Goal: Task Accomplishment & Management: Manage account settings

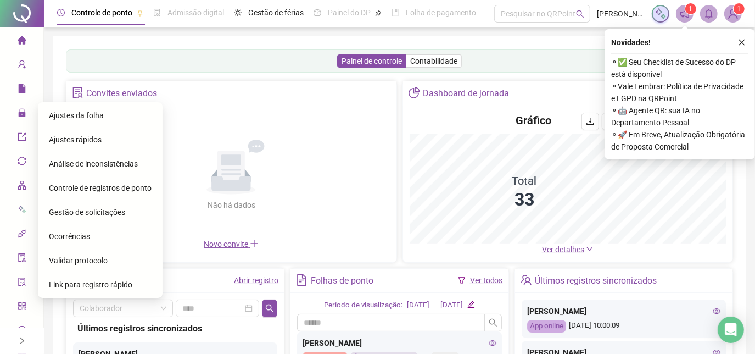
click at [63, 119] on span "Ajustes da folha" at bounding box center [76, 115] width 55 height 9
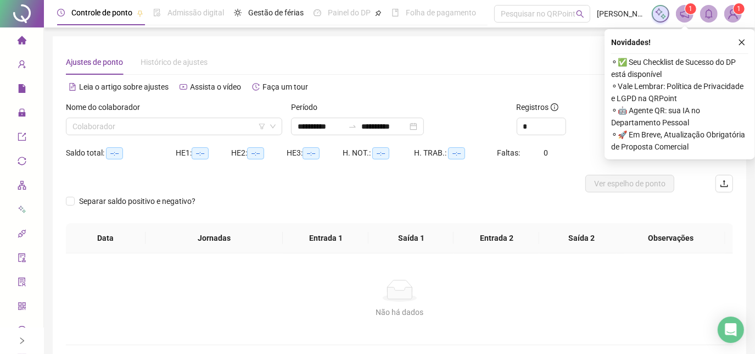
click at [32, 44] on span "Página inicial" at bounding box center [54, 40] width 45 height 9
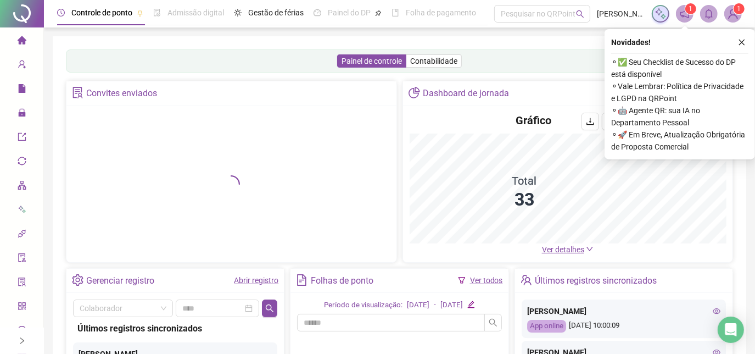
click at [751, 48] on div "Novidades ! ⚬ ✅ Seu Checklist de Sucesso do DP está disponível ⚬ Vale Lembrar: …" at bounding box center [680, 94] width 151 height 130
click at [744, 43] on icon "close" at bounding box center [742, 42] width 8 height 8
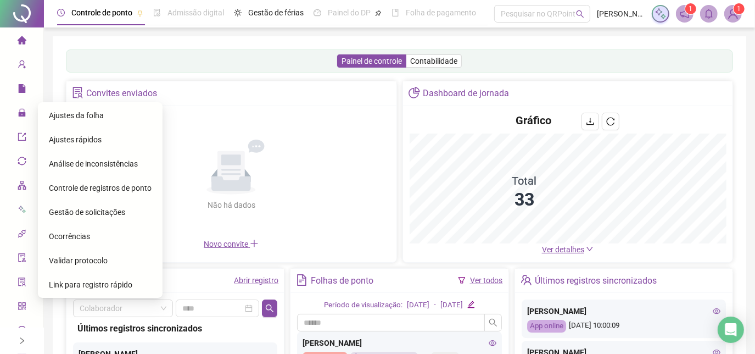
click at [54, 121] on div "Ajustes da folha" at bounding box center [100, 115] width 103 height 22
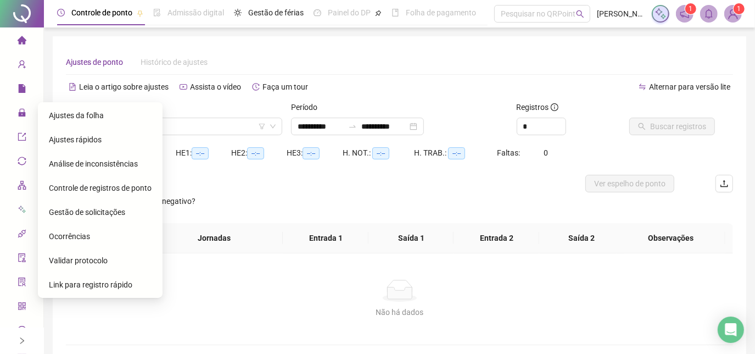
type input "**********"
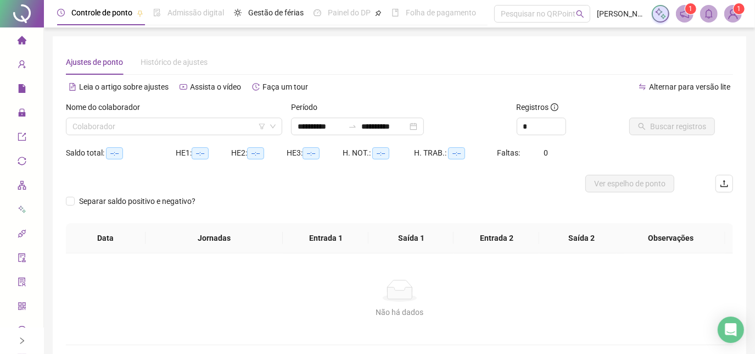
drag, startPoint x: 131, startPoint y: 125, endPoint x: 133, endPoint y: 136, distance: 11.2
click at [131, 125] on input "search" at bounding box center [169, 126] width 193 height 16
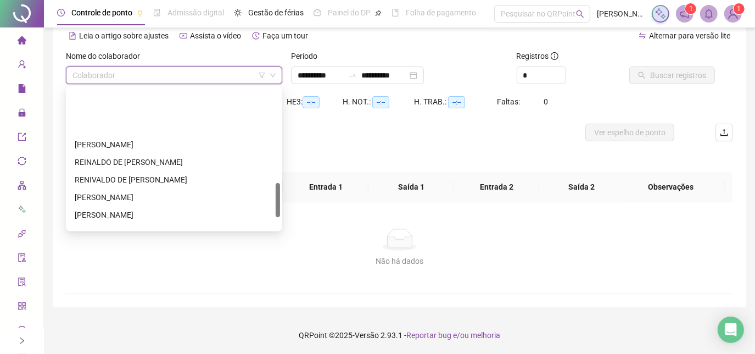
scroll to position [439, 0]
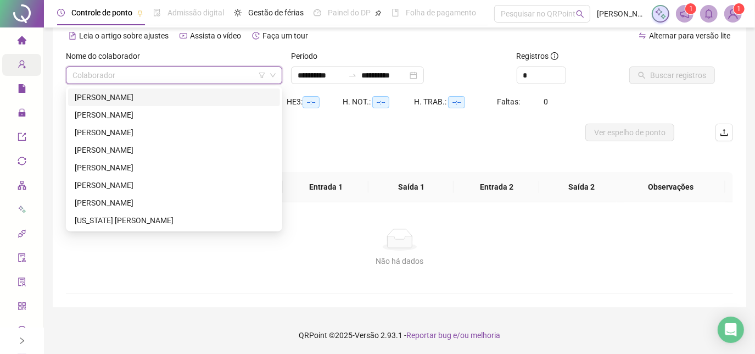
click at [20, 67] on icon "user-add" at bounding box center [21, 64] width 7 height 8
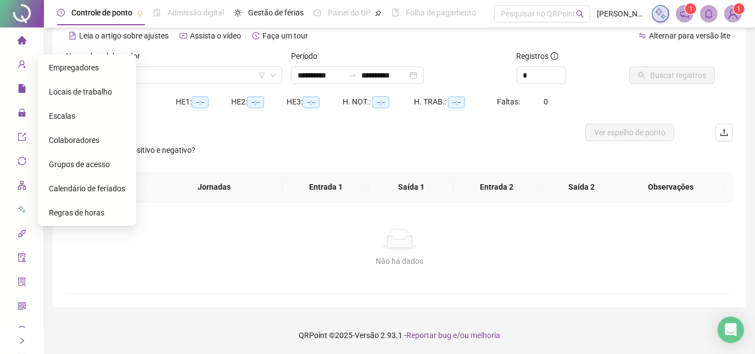
click at [94, 140] on span "Colaboradores" at bounding box center [74, 140] width 51 height 9
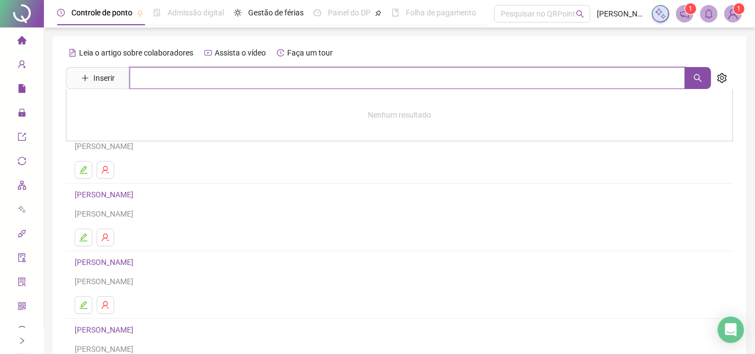
click at [218, 84] on input "text" at bounding box center [408, 78] width 556 height 22
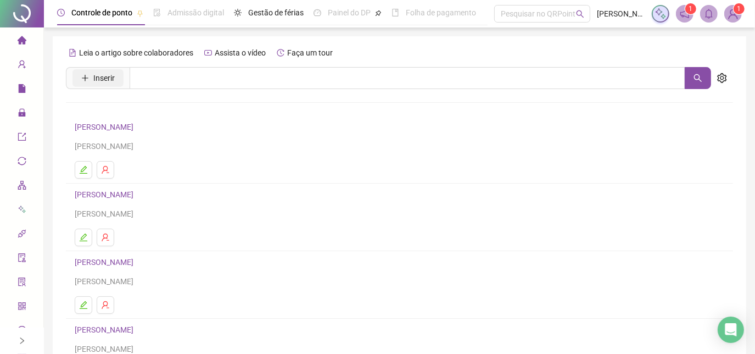
click at [119, 79] on button "Inserir" at bounding box center [98, 78] width 51 height 18
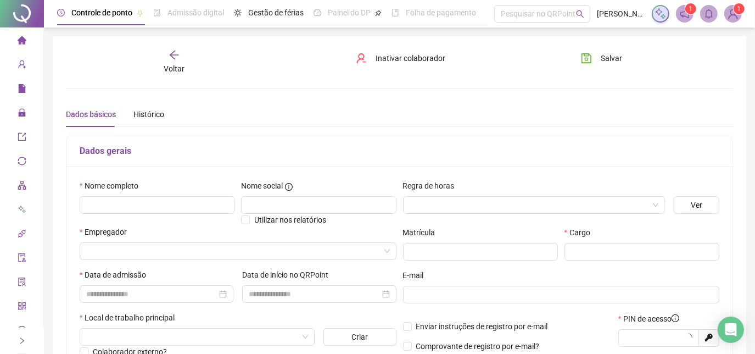
type input "*****"
click at [189, 203] on input "text" at bounding box center [157, 205] width 155 height 18
type input "**********"
click at [648, 208] on input "search" at bounding box center [530, 205] width 240 height 16
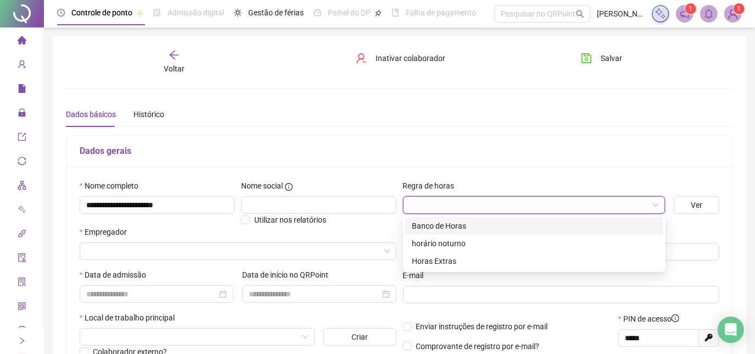
click at [604, 224] on div "Banco de Horas" at bounding box center [534, 226] width 245 height 12
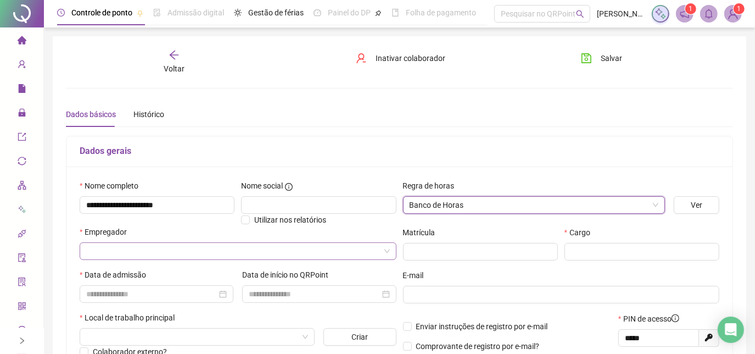
click at [311, 246] on input "search" at bounding box center [233, 251] width 294 height 16
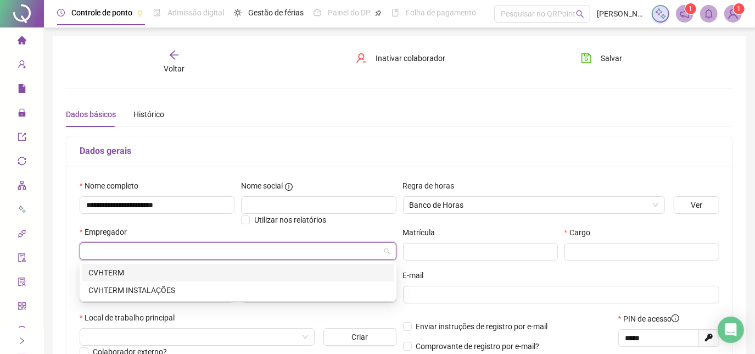
click at [253, 268] on div "CVHTERM" at bounding box center [237, 272] width 299 height 12
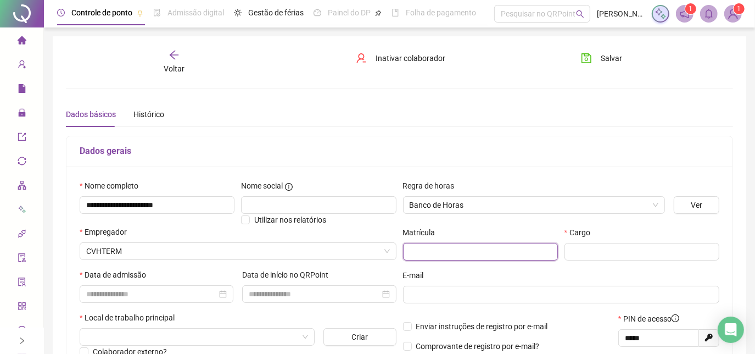
click at [535, 244] on input "text" at bounding box center [480, 252] width 155 height 18
type input "**"
click at [580, 255] on input "text" at bounding box center [642, 252] width 155 height 18
type input "**********"
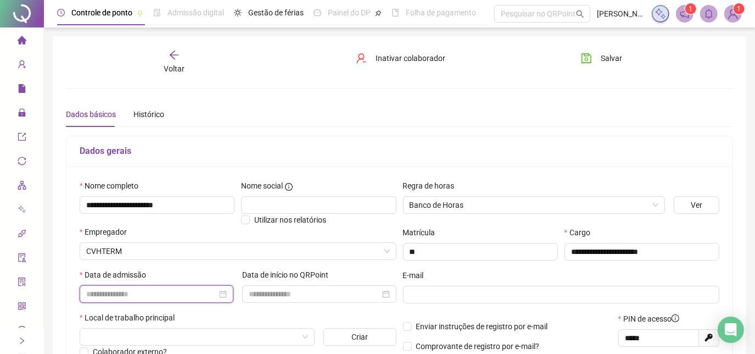
click at [177, 297] on input at bounding box center [151, 294] width 131 height 12
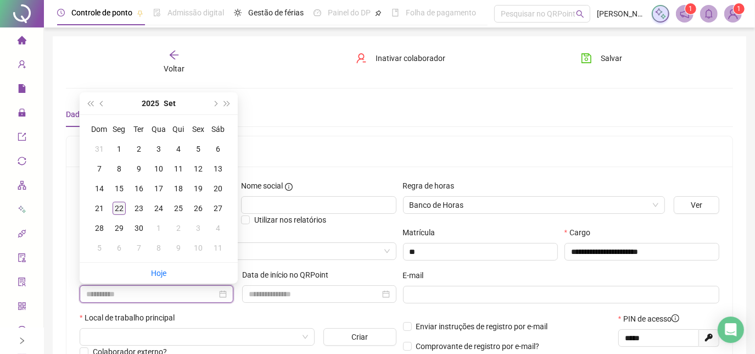
type input "**********"
click at [124, 210] on div "22" at bounding box center [119, 208] width 13 height 13
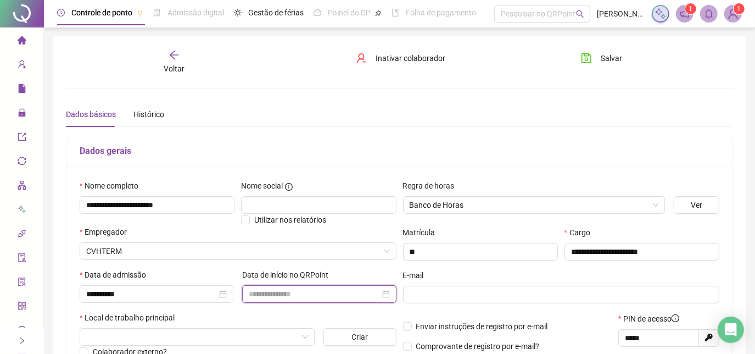
click at [305, 293] on input at bounding box center [314, 294] width 131 height 12
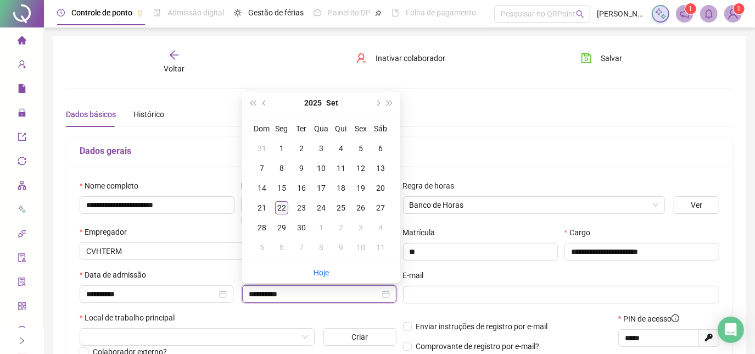
type input "**********"
click at [283, 207] on div "22" at bounding box center [281, 207] width 13 height 13
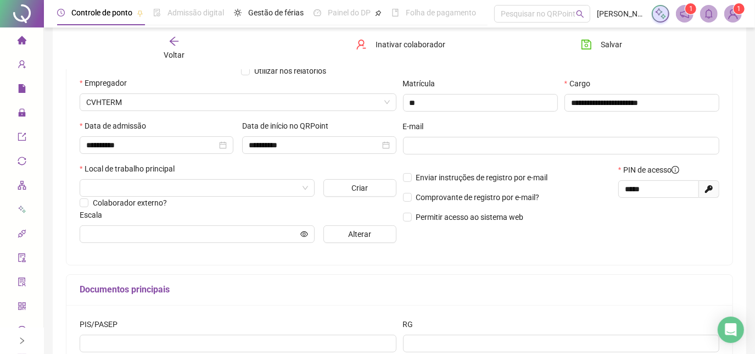
scroll to position [149, 0]
click at [225, 178] on div "Local de trabalho principal" at bounding box center [238, 170] width 317 height 16
click at [225, 182] on input "search" at bounding box center [192, 187] width 212 height 16
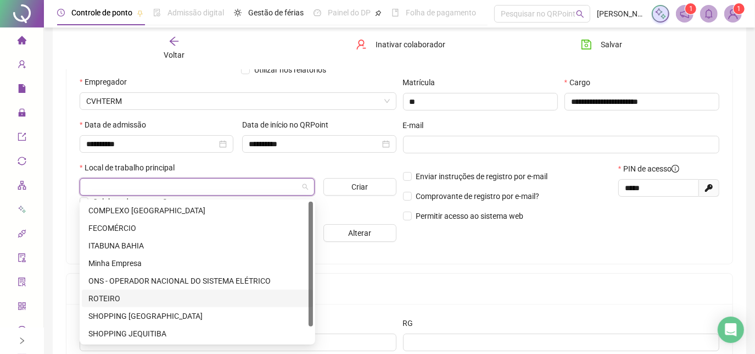
click at [173, 293] on div "ROTEIRO" at bounding box center [197, 298] width 218 height 12
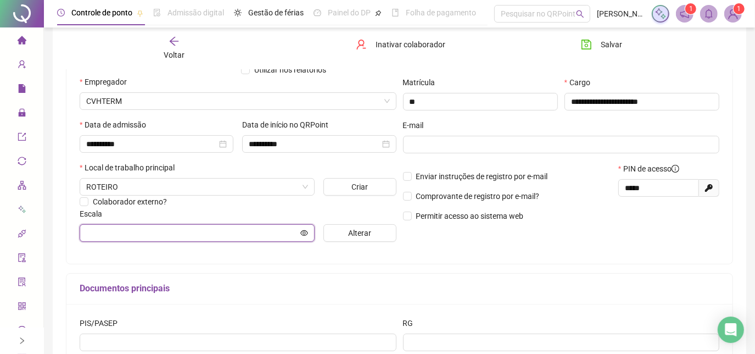
click at [246, 230] on input "text" at bounding box center [192, 233] width 212 height 12
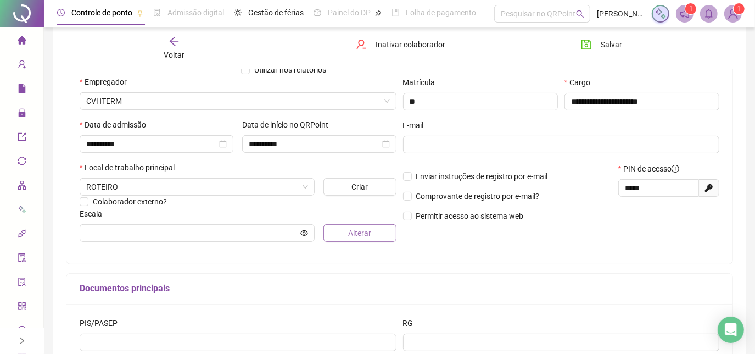
click at [364, 240] on button "Alterar" at bounding box center [360, 233] width 73 height 18
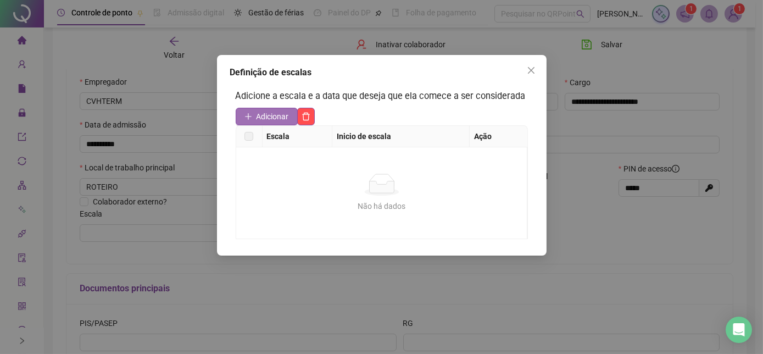
click at [268, 112] on span "Adicionar" at bounding box center [273, 116] width 32 height 12
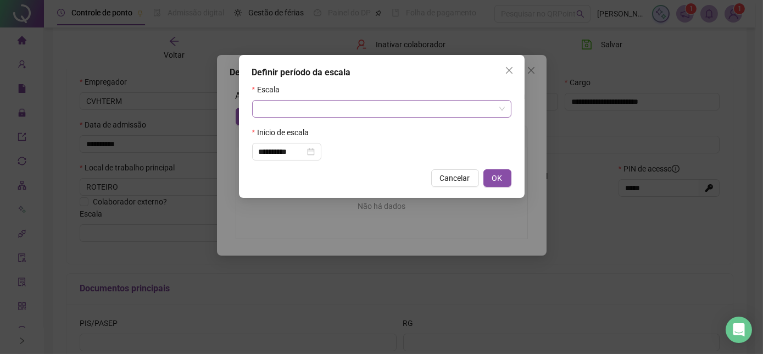
click at [288, 115] on input "search" at bounding box center [377, 109] width 236 height 16
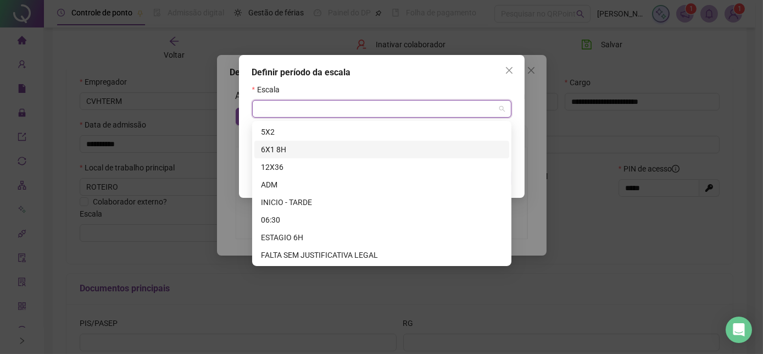
click at [301, 153] on div "6X1 8H" at bounding box center [382, 149] width 242 height 12
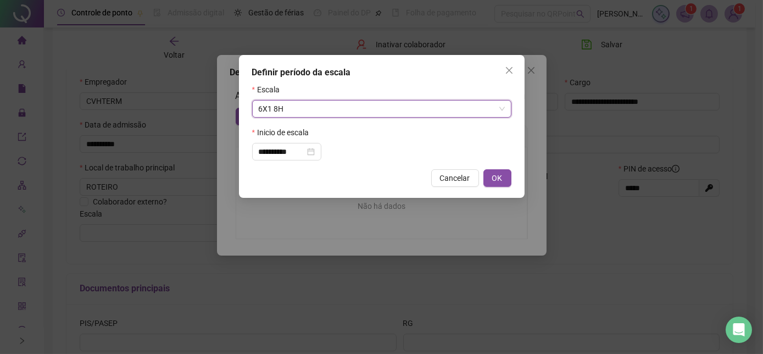
click at [507, 191] on div "**********" at bounding box center [382, 126] width 286 height 143
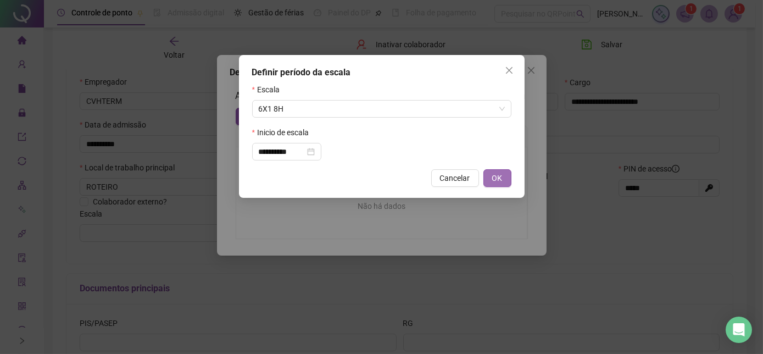
click at [503, 186] on button "OK" at bounding box center [497, 178] width 28 height 18
type input "******"
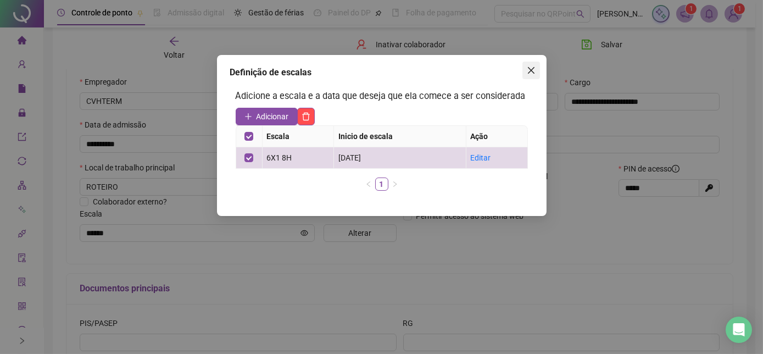
click at [529, 75] on button "Close" at bounding box center [531, 71] width 18 height 18
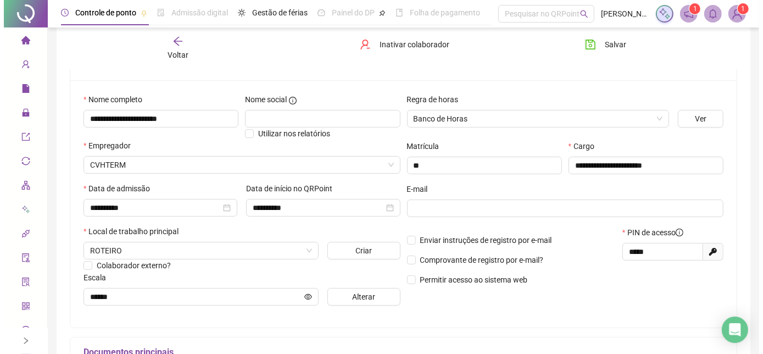
scroll to position [49, 0]
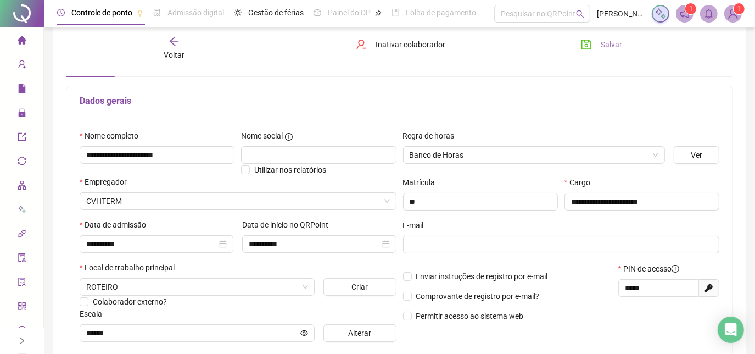
click at [604, 52] on button "Salvar" at bounding box center [602, 45] width 58 height 18
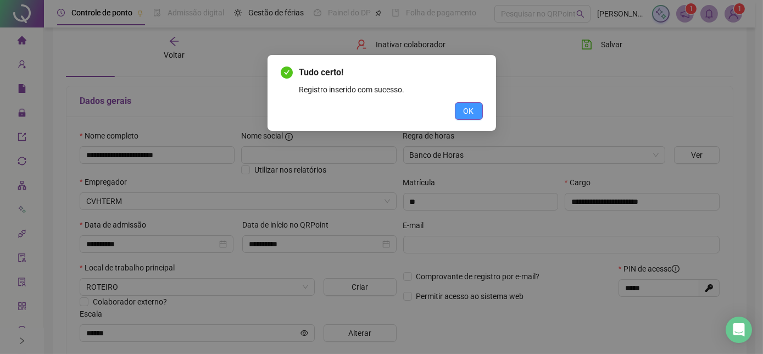
click at [464, 115] on span "OK" at bounding box center [469, 111] width 10 height 12
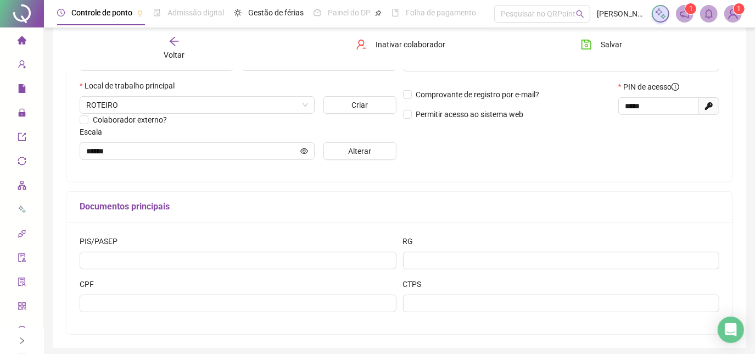
scroll to position [249, 0]
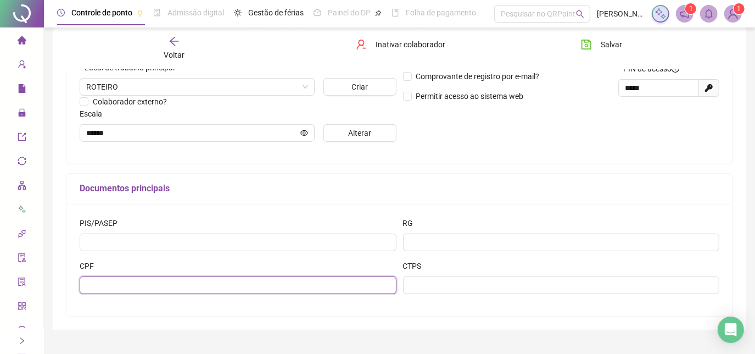
click at [208, 284] on input "text" at bounding box center [238, 285] width 317 height 18
type input "**********"
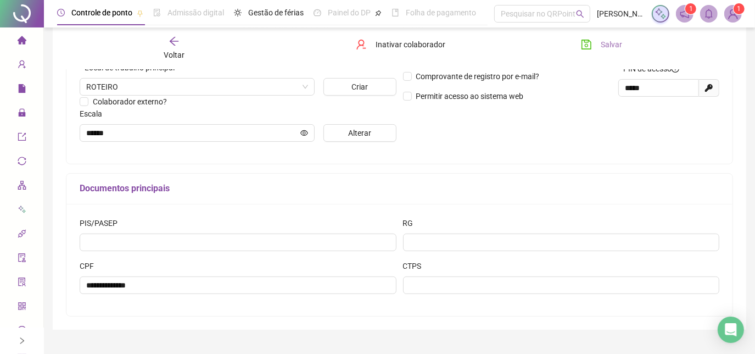
click at [617, 47] on span "Salvar" at bounding box center [611, 44] width 21 height 12
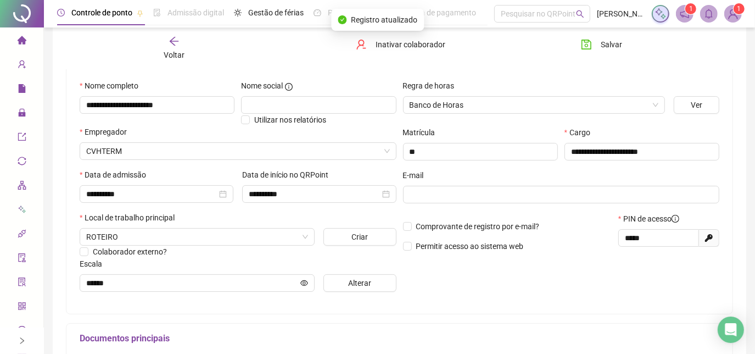
scroll to position [0, 0]
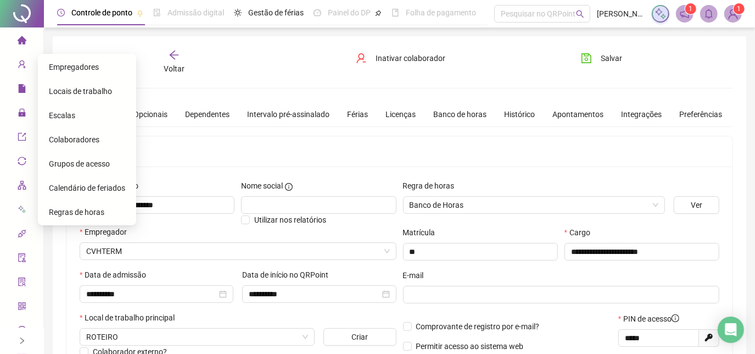
drag, startPoint x: 60, startPoint y: 72, endPoint x: 74, endPoint y: 63, distance: 15.8
click at [74, 63] on span "Empregadores" at bounding box center [74, 67] width 50 height 9
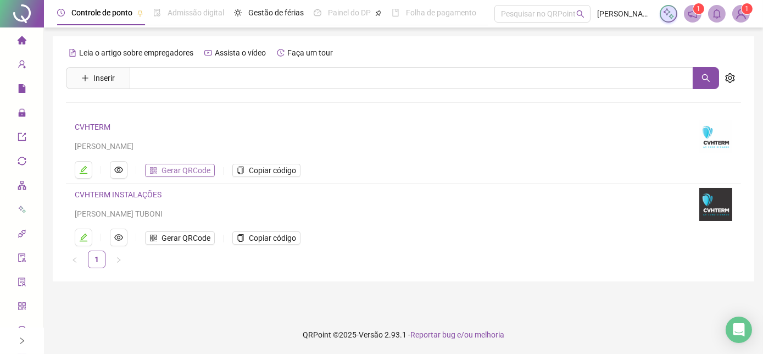
click at [174, 169] on span "Gerar QRCode" at bounding box center [186, 170] width 49 height 12
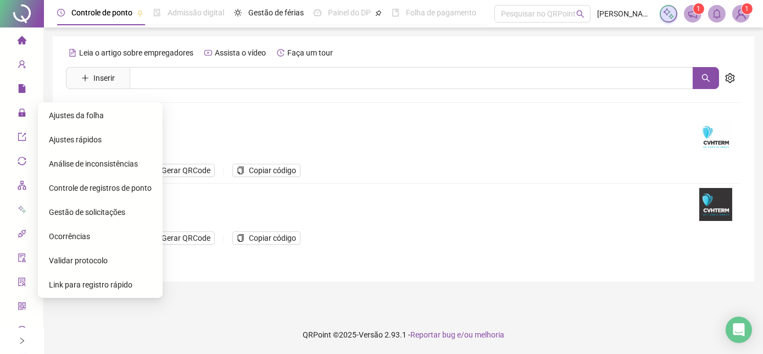
click at [46, 116] on li "Ajustes da folha" at bounding box center [100, 115] width 120 height 22
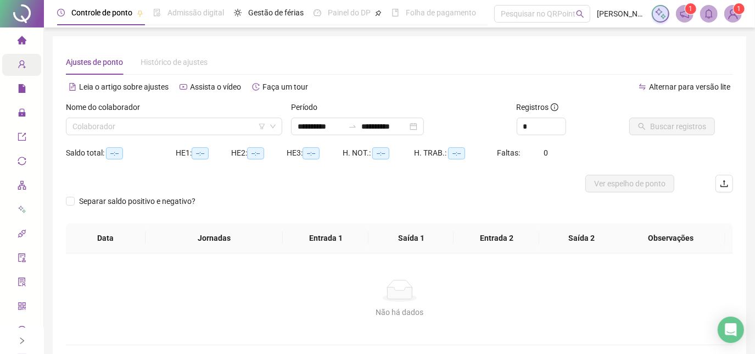
type input "**********"
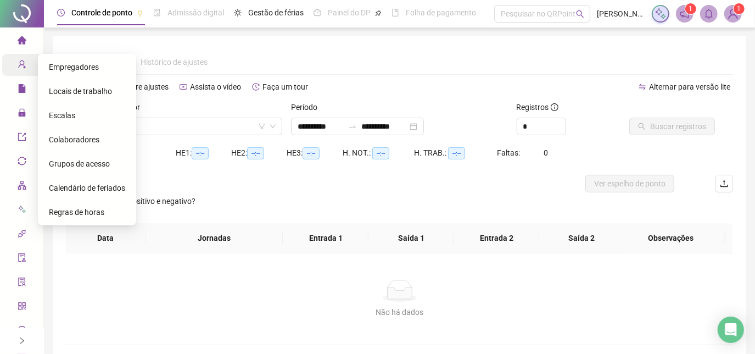
click at [24, 68] on span "Cadastros" at bounding box center [43, 64] width 50 height 9
click at [84, 146] on div "Colaboradores" at bounding box center [87, 140] width 76 height 22
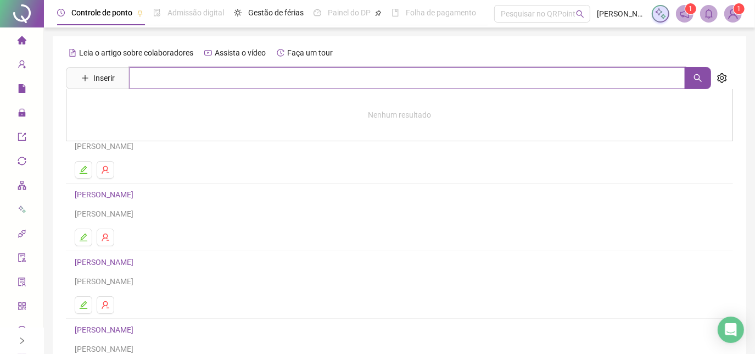
click at [185, 82] on input "text" at bounding box center [408, 78] width 556 height 22
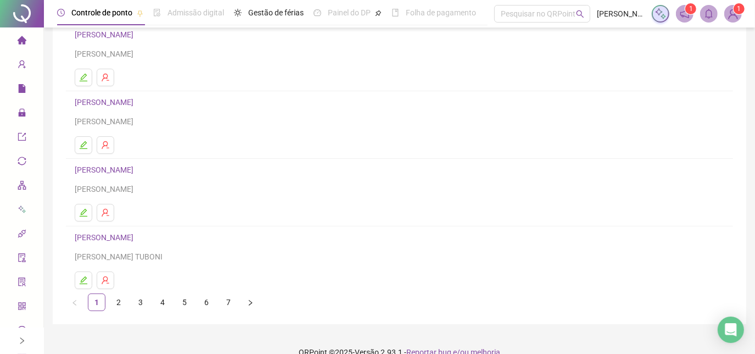
scroll to position [177, 0]
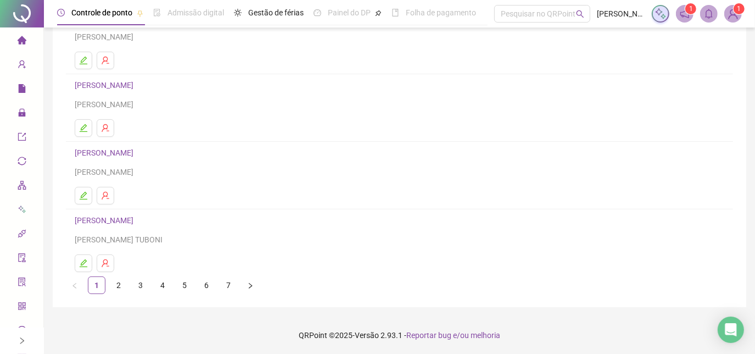
click at [122, 290] on link "2" at bounding box center [118, 285] width 16 height 16
click at [140, 284] on link "3" at bounding box center [140, 285] width 16 height 16
click at [118, 283] on link "2" at bounding box center [118, 285] width 16 height 16
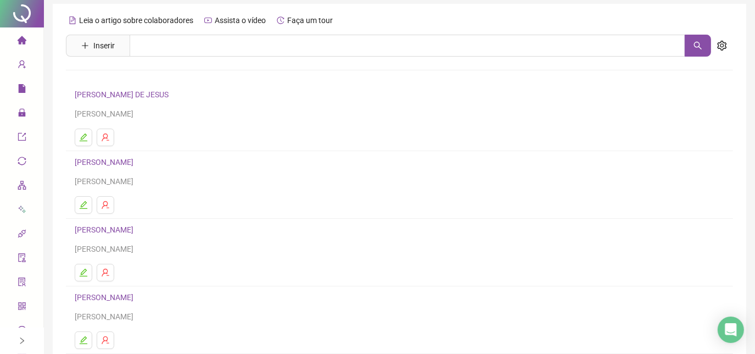
scroll to position [49, 0]
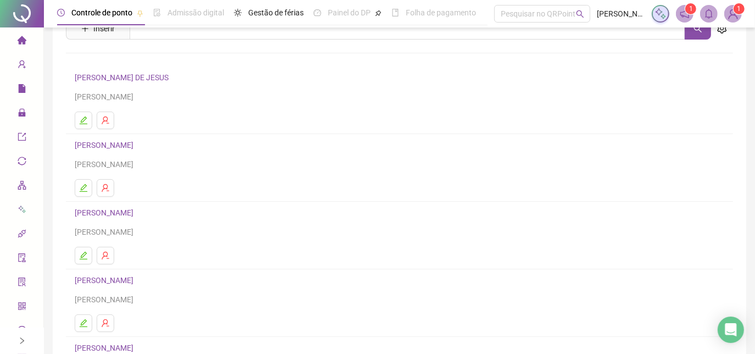
click at [137, 276] on link "[PERSON_NAME]" at bounding box center [106, 280] width 62 height 9
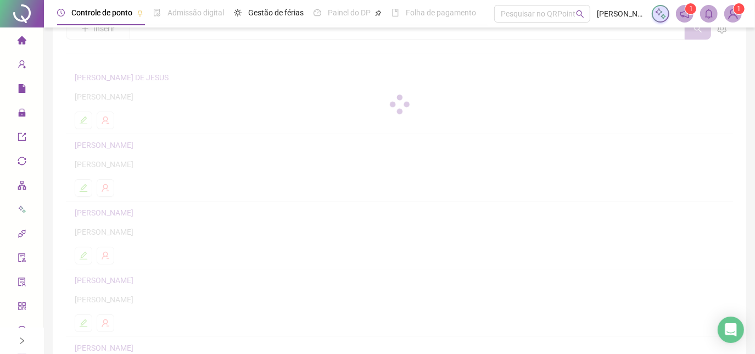
scroll to position [55, 0]
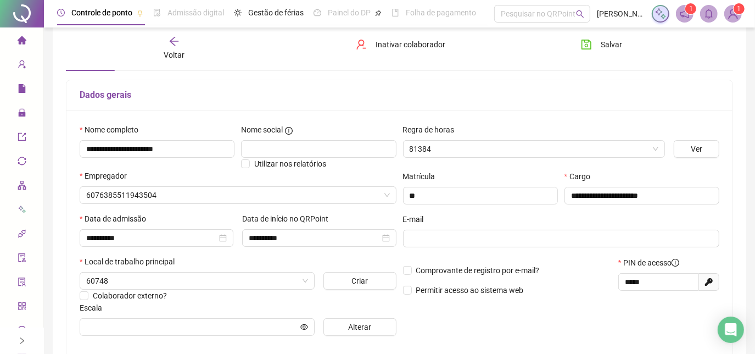
type input "******"
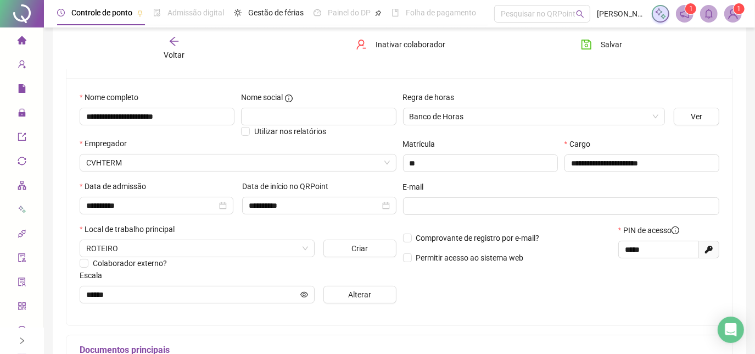
scroll to position [105, 0]
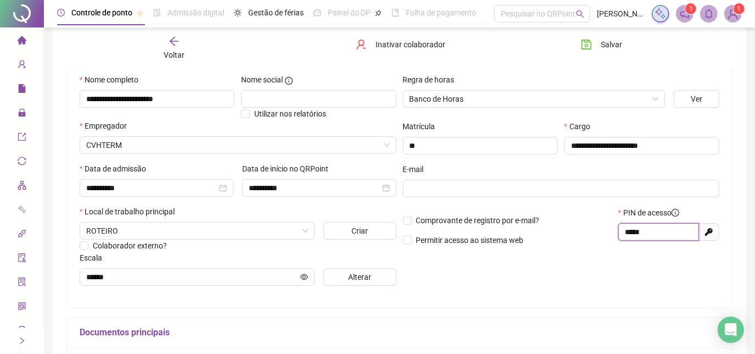
drag, startPoint x: 647, startPoint y: 233, endPoint x: 625, endPoint y: 237, distance: 22.9
click at [625, 237] on input "*****" at bounding box center [657, 232] width 65 height 12
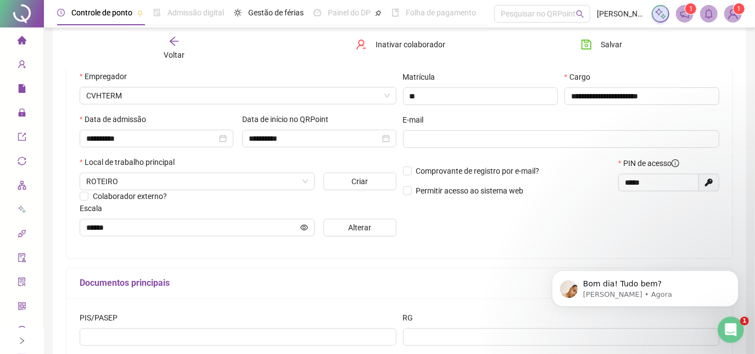
scroll to position [0, 0]
click at [720, 329] on div "Abertura do Messenger da Intercom" at bounding box center [729, 328] width 36 height 36
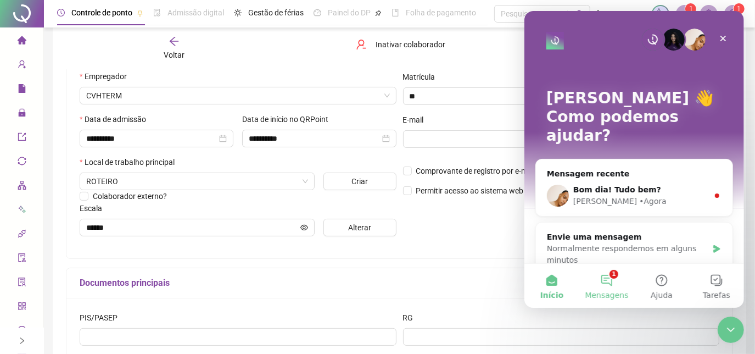
click at [600, 287] on button "1 Mensagens" at bounding box center [606, 286] width 55 height 44
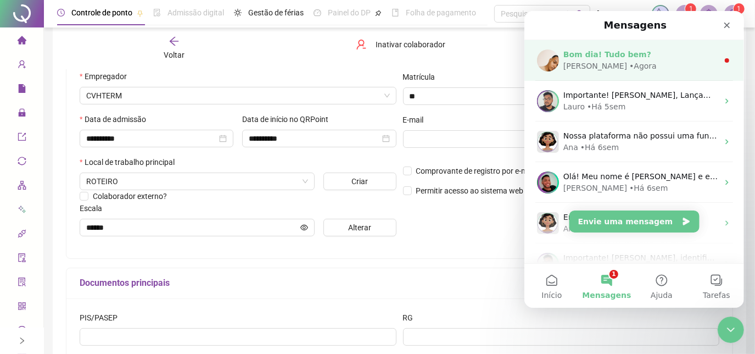
click at [660, 60] on div "[PERSON_NAME] • Agora" at bounding box center [640, 66] width 155 height 12
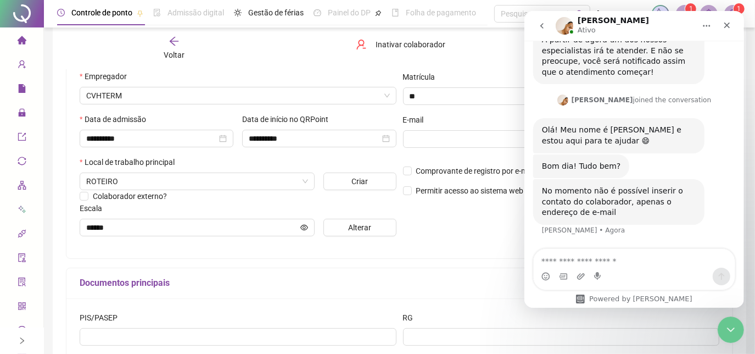
scroll to position [407, 0]
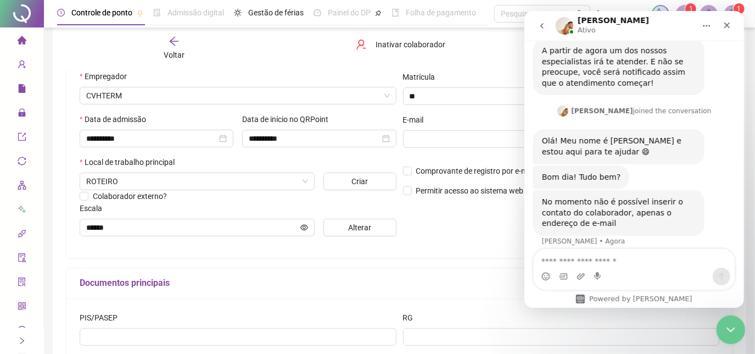
click at [728, 319] on div "Encerramento do Messenger da Intercom" at bounding box center [729, 328] width 26 height 26
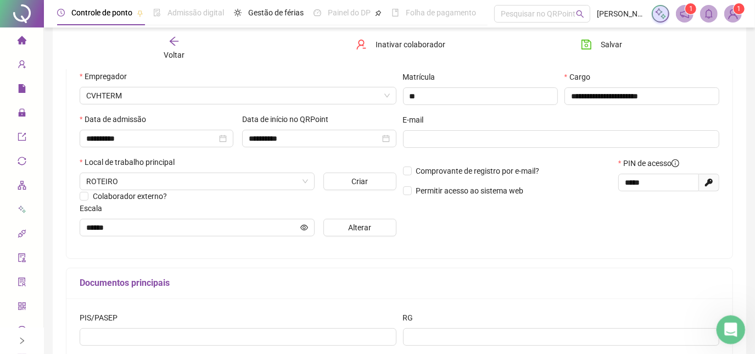
click at [728, 319] on div "Abertura do Messenger da Intercom" at bounding box center [729, 328] width 36 height 36
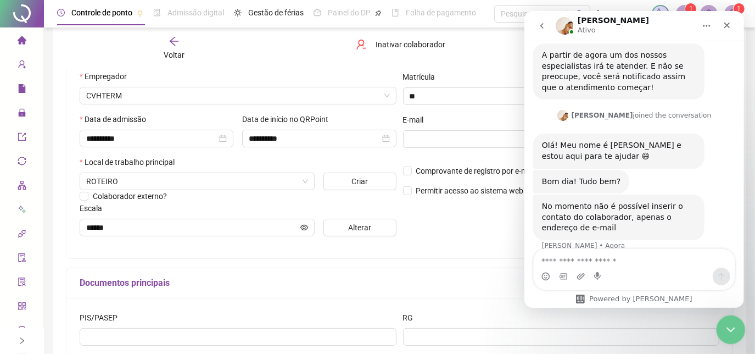
click at [728, 319] on div "Encerramento do Messenger da Intercom" at bounding box center [729, 328] width 26 height 26
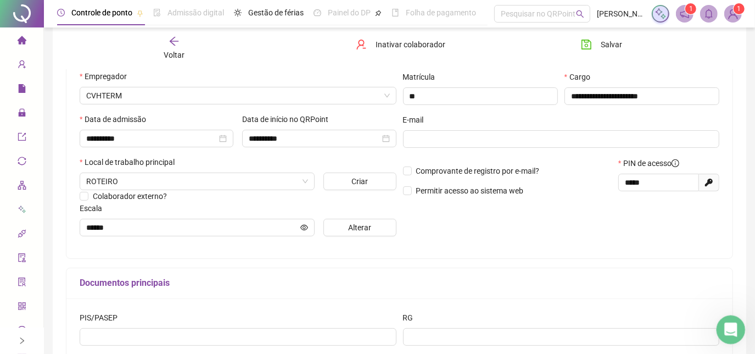
click at [728, 319] on div "Abertura do Messenger da Intercom" at bounding box center [729, 328] width 36 height 36
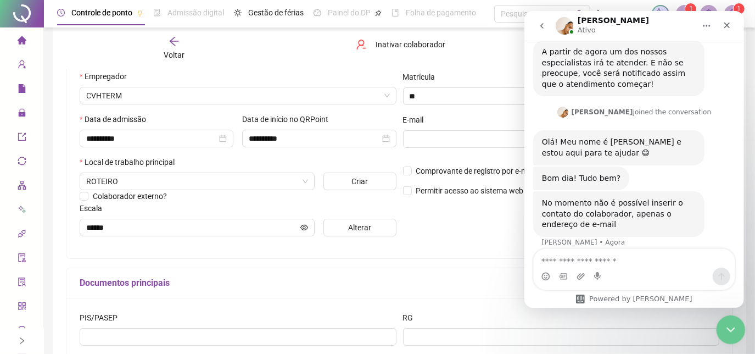
click at [728, 319] on div "Encerramento do Messenger da Intercom" at bounding box center [729, 328] width 26 height 26
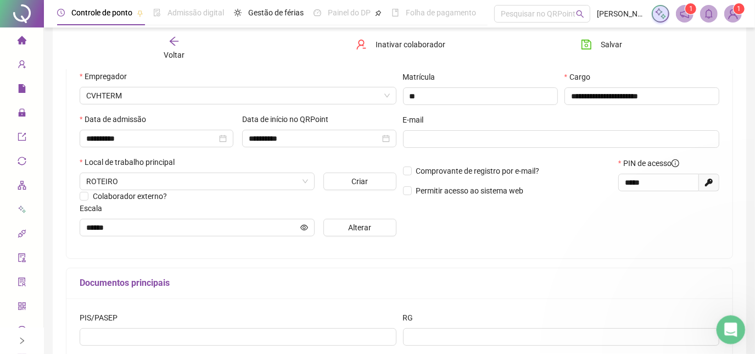
click at [728, 319] on div "Abertura do Messenger da Intercom" at bounding box center [729, 328] width 36 height 36
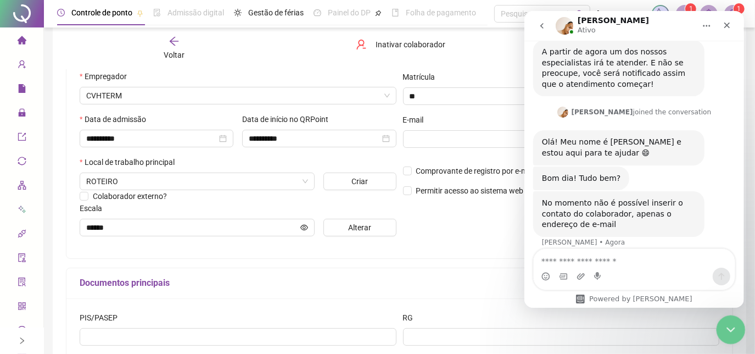
click at [728, 319] on div "Encerramento do Messenger da Intercom" at bounding box center [729, 328] width 26 height 26
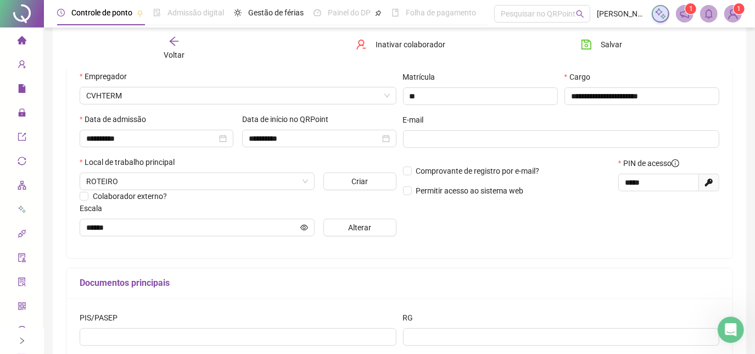
click at [185, 47] on div "Voltar" at bounding box center [175, 48] width 104 height 25
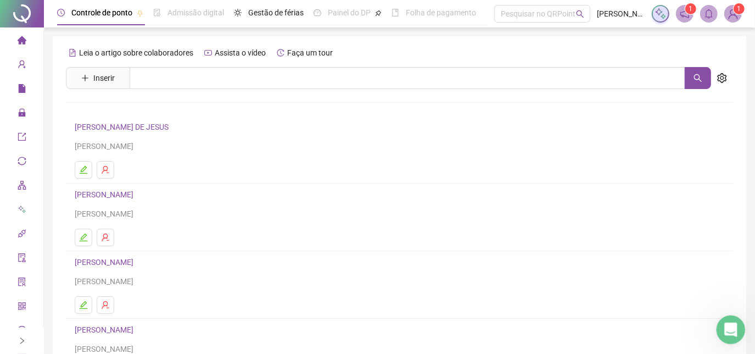
click at [722, 321] on div "Abertura do Messenger da Intercom" at bounding box center [729, 328] width 36 height 36
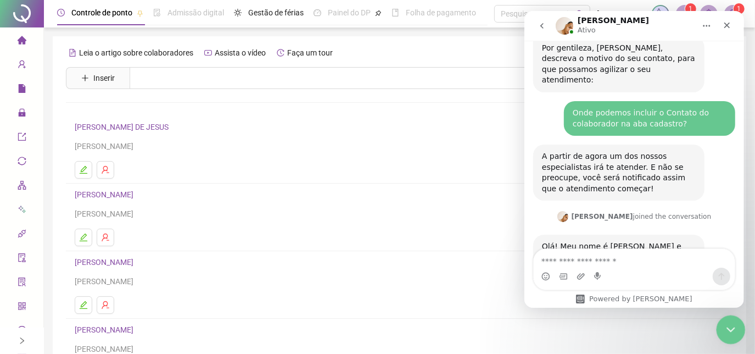
scroll to position [407, 0]
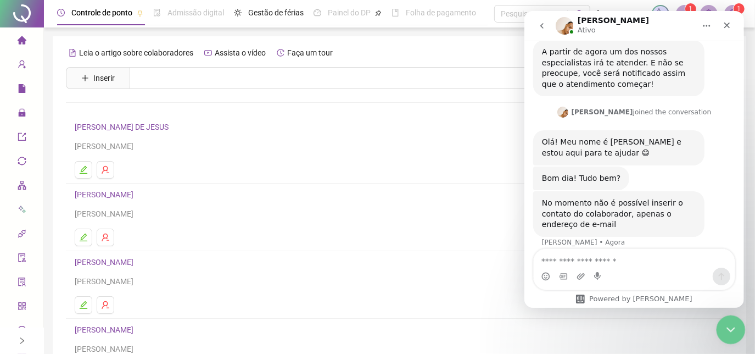
click at [725, 321] on icon "Encerramento do Messenger da Intercom" at bounding box center [729, 327] width 13 height 13
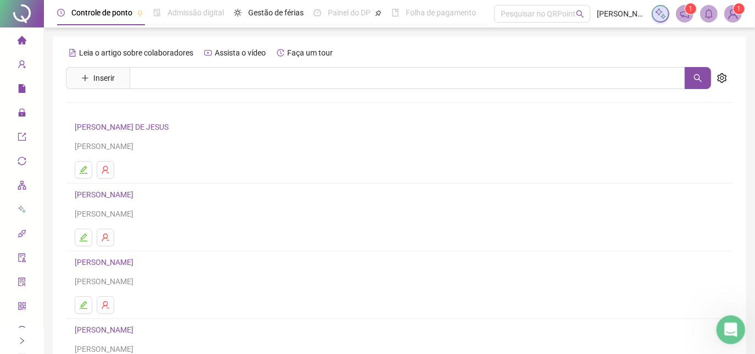
click at [726, 322] on icon "Abertura do Messenger da Intercom" at bounding box center [730, 328] width 18 height 18
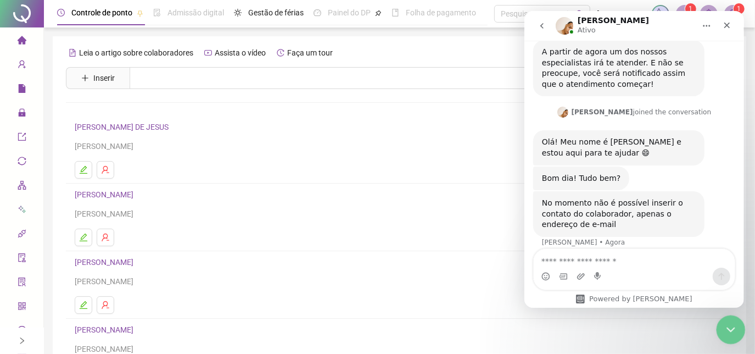
click at [725, 322] on icon "Encerramento do Messenger da Intercom" at bounding box center [729, 327] width 13 height 13
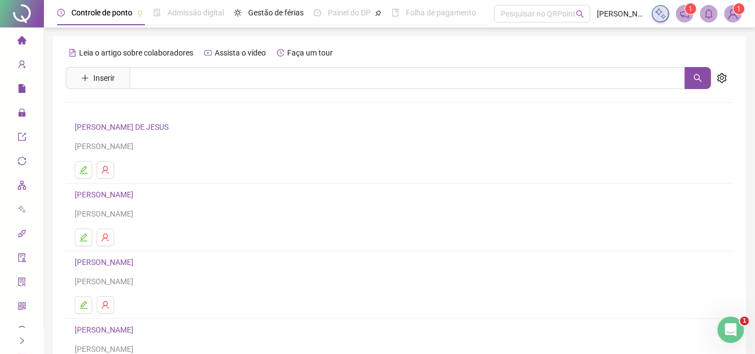
scroll to position [642, 0]
